Goal: Find specific page/section

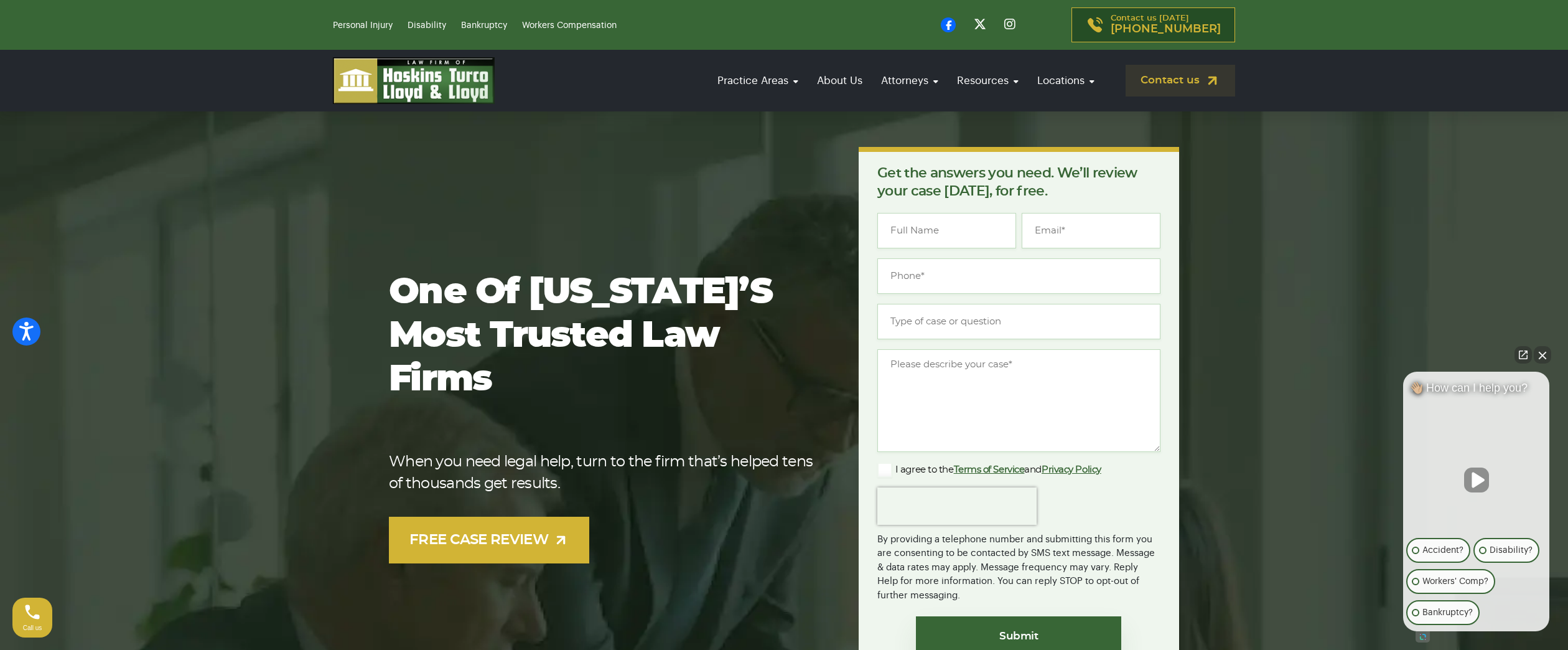
click at [956, 25] on icon at bounding box center [948, 25] width 15 height 15
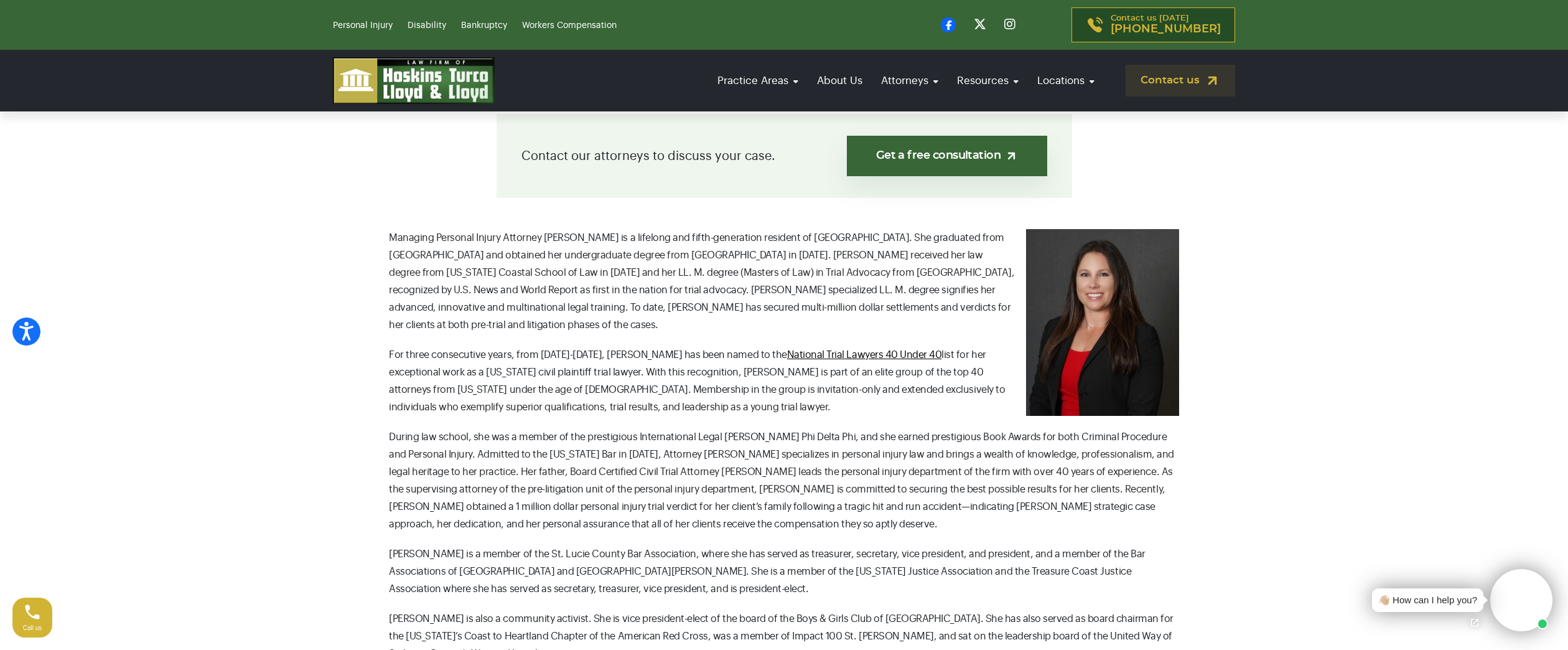
scroll to position [373, 0]
